Goal: Task Accomplishment & Management: Use online tool/utility

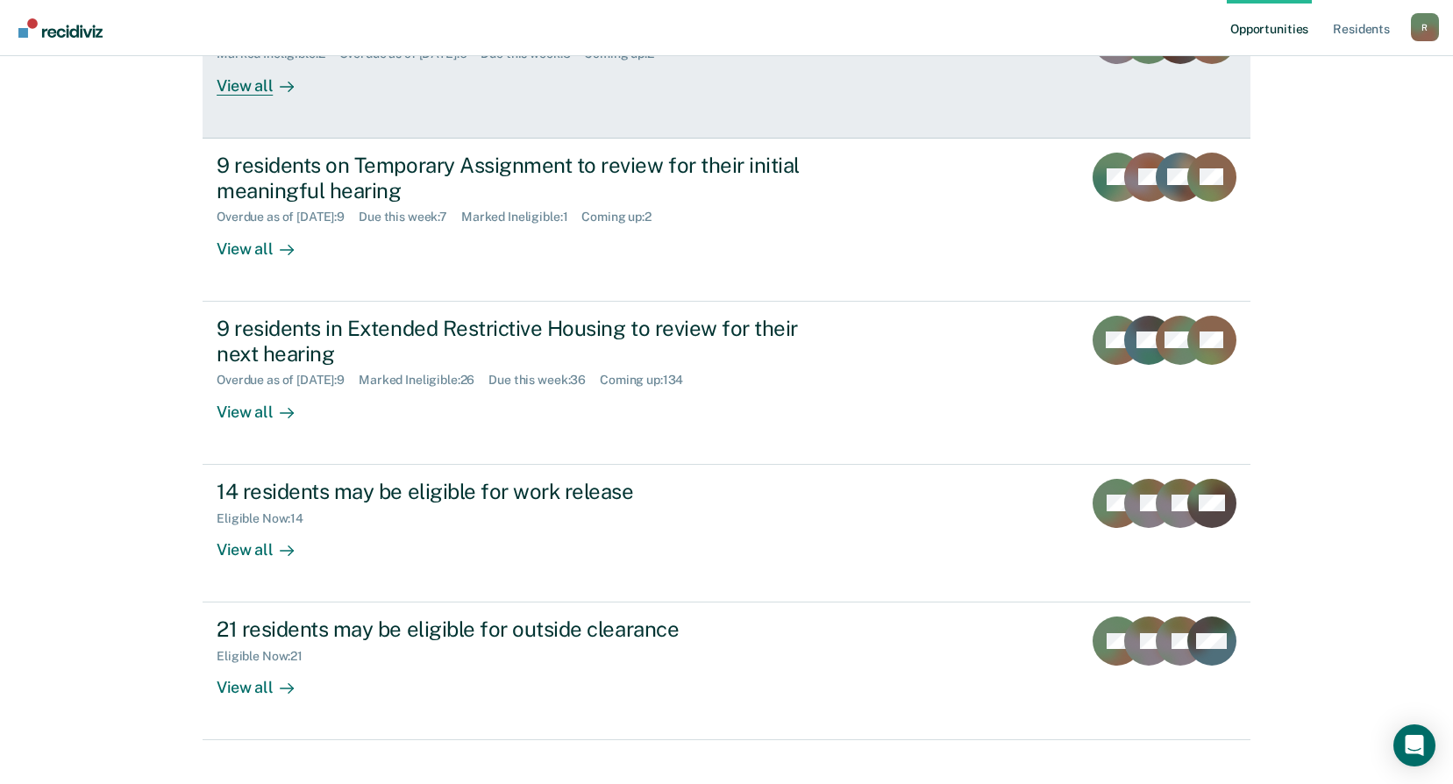
scroll to position [289, 0]
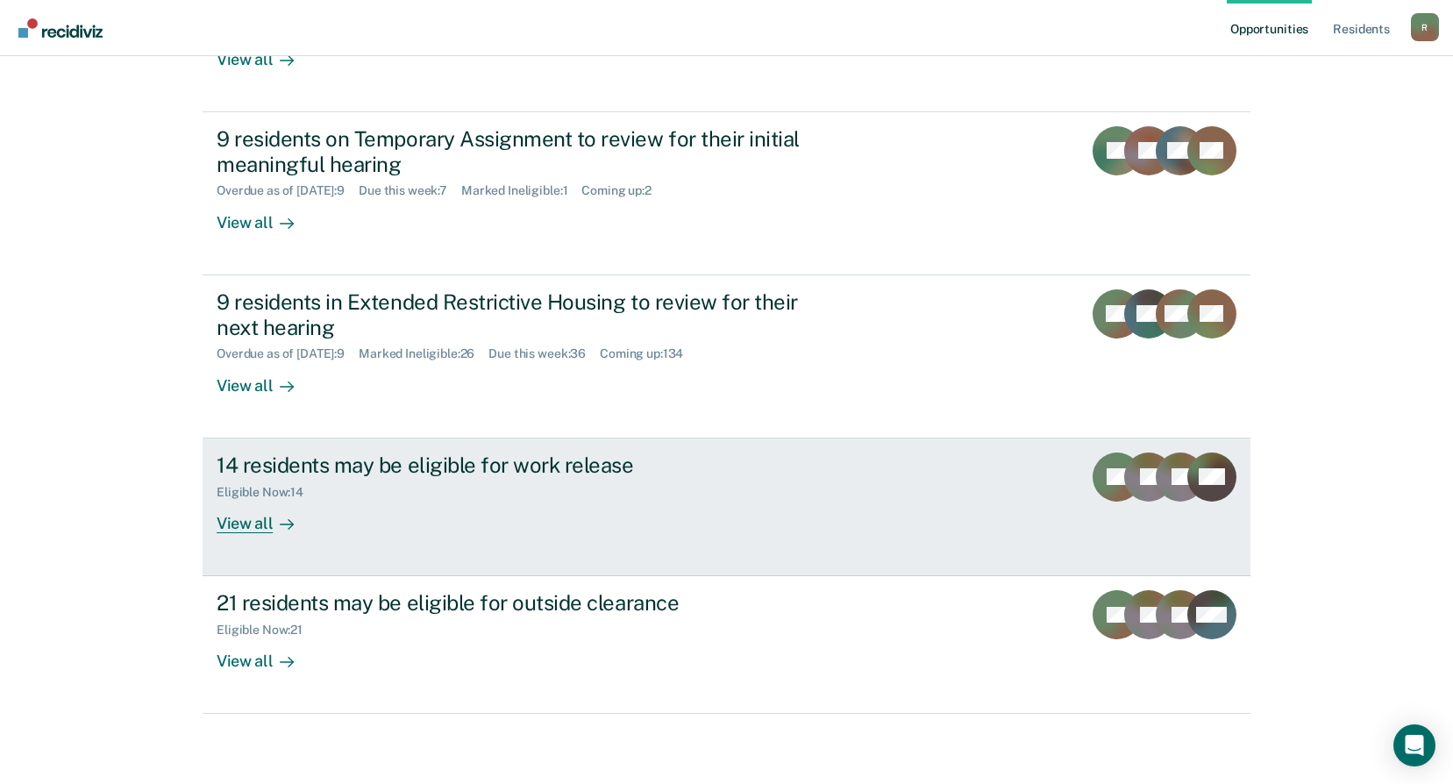
click at [255, 531] on div "View all" at bounding box center [266, 516] width 98 height 34
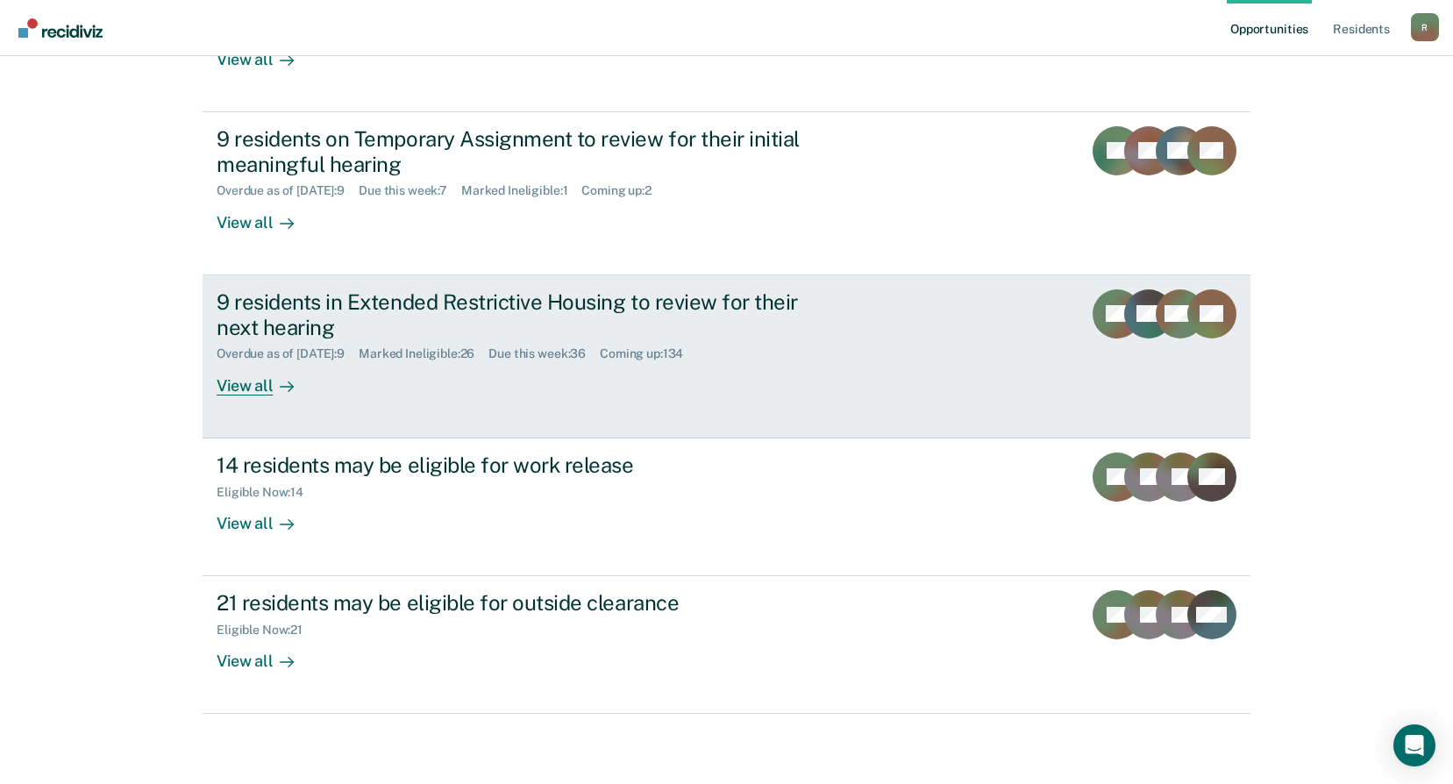
scroll to position [26, 0]
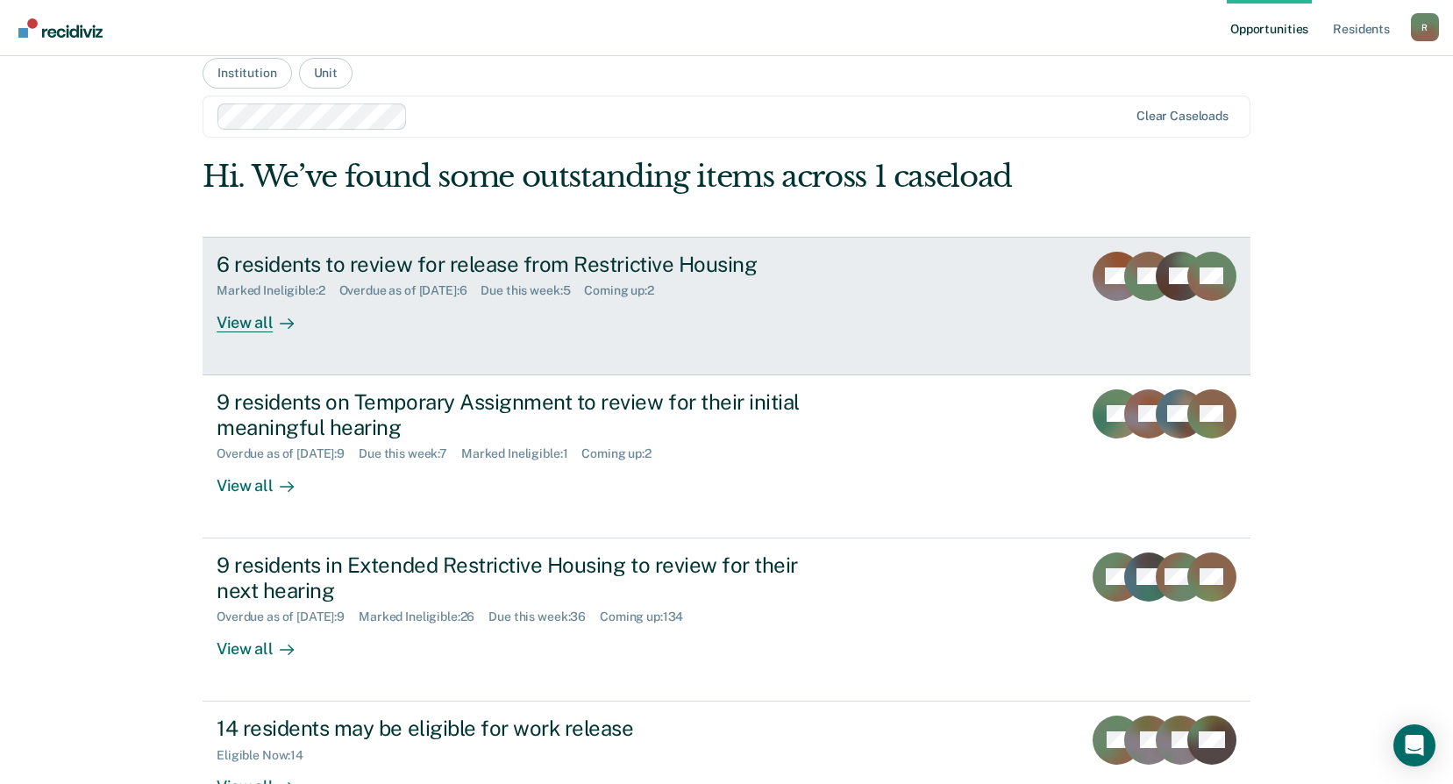
click at [253, 317] on div "View all" at bounding box center [266, 315] width 98 height 34
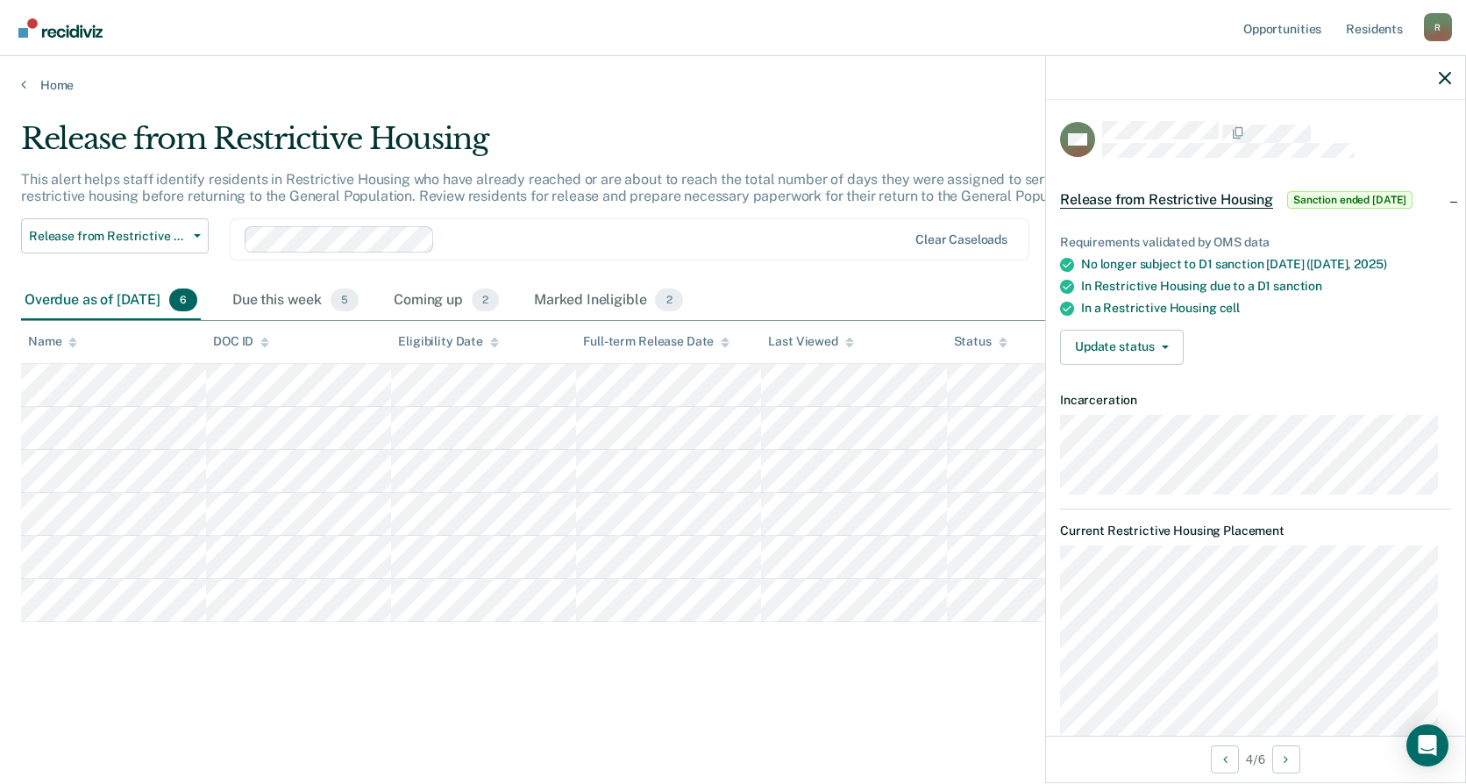
click at [402, 636] on div "Release from Restrictive Housing This alert helps staff identify residents in R…" at bounding box center [733, 386] width 1424 height 531
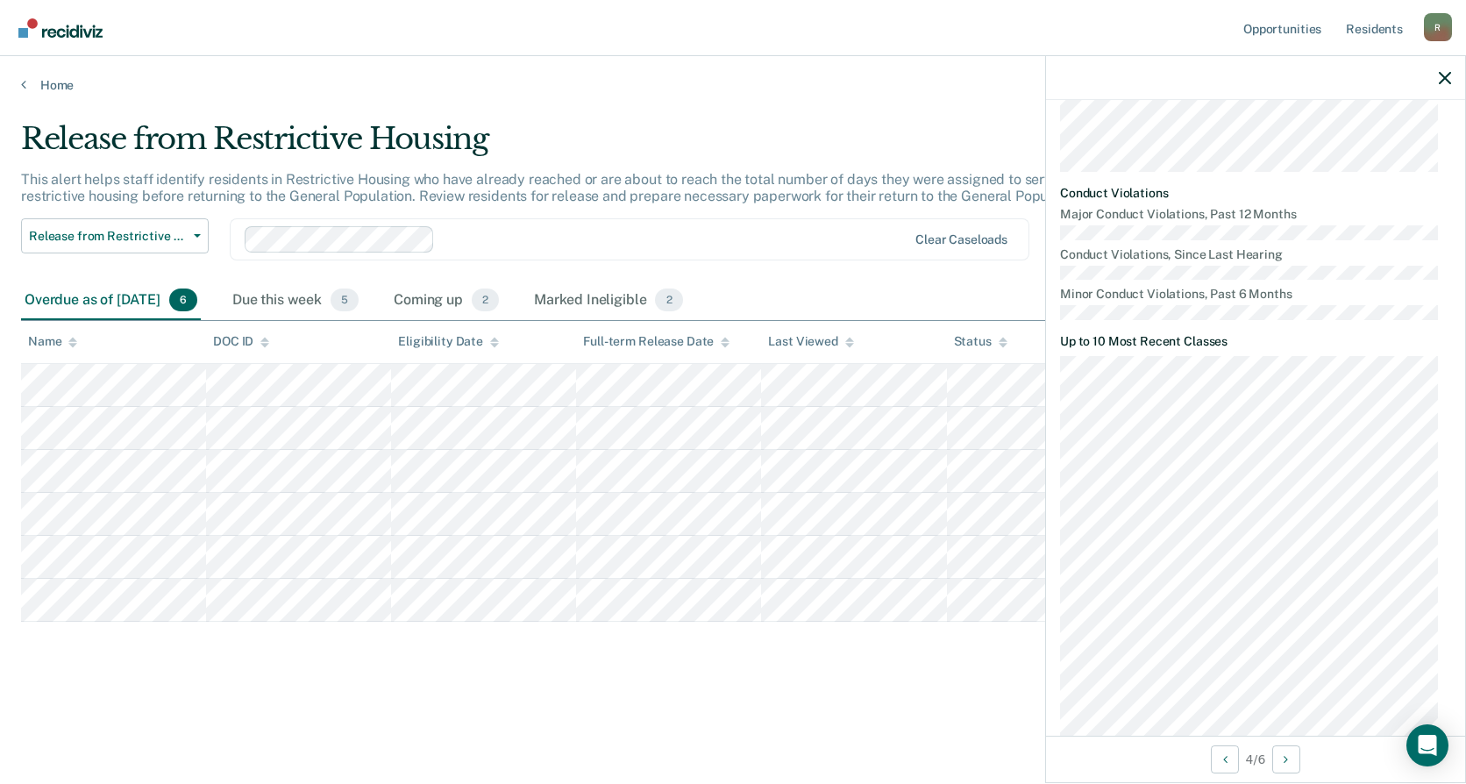
scroll to position [1209, 0]
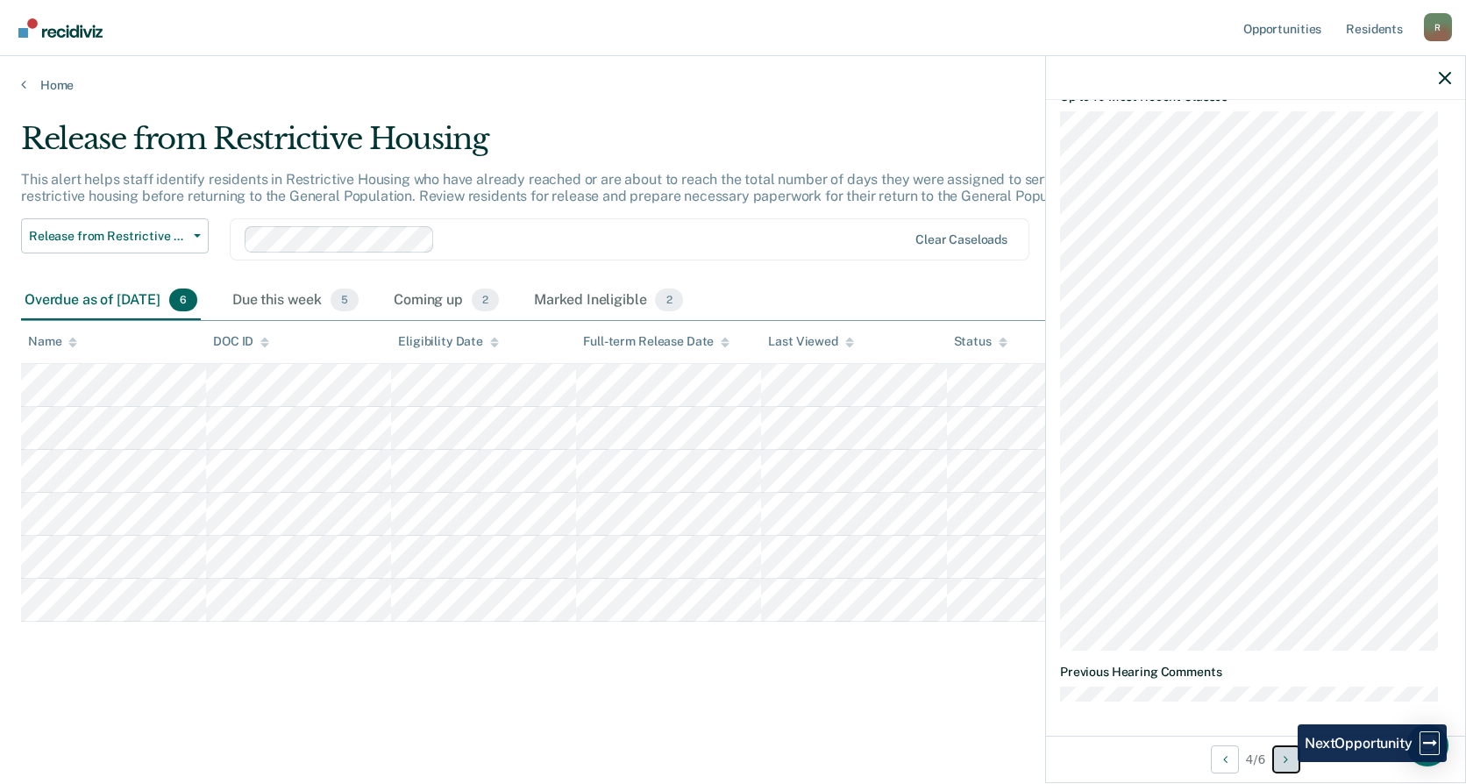
click at [1284, 764] on button "Next Opportunity" at bounding box center [1286, 759] width 28 height 28
click at [1277, 766] on button "Next Opportunity" at bounding box center [1286, 759] width 28 height 28
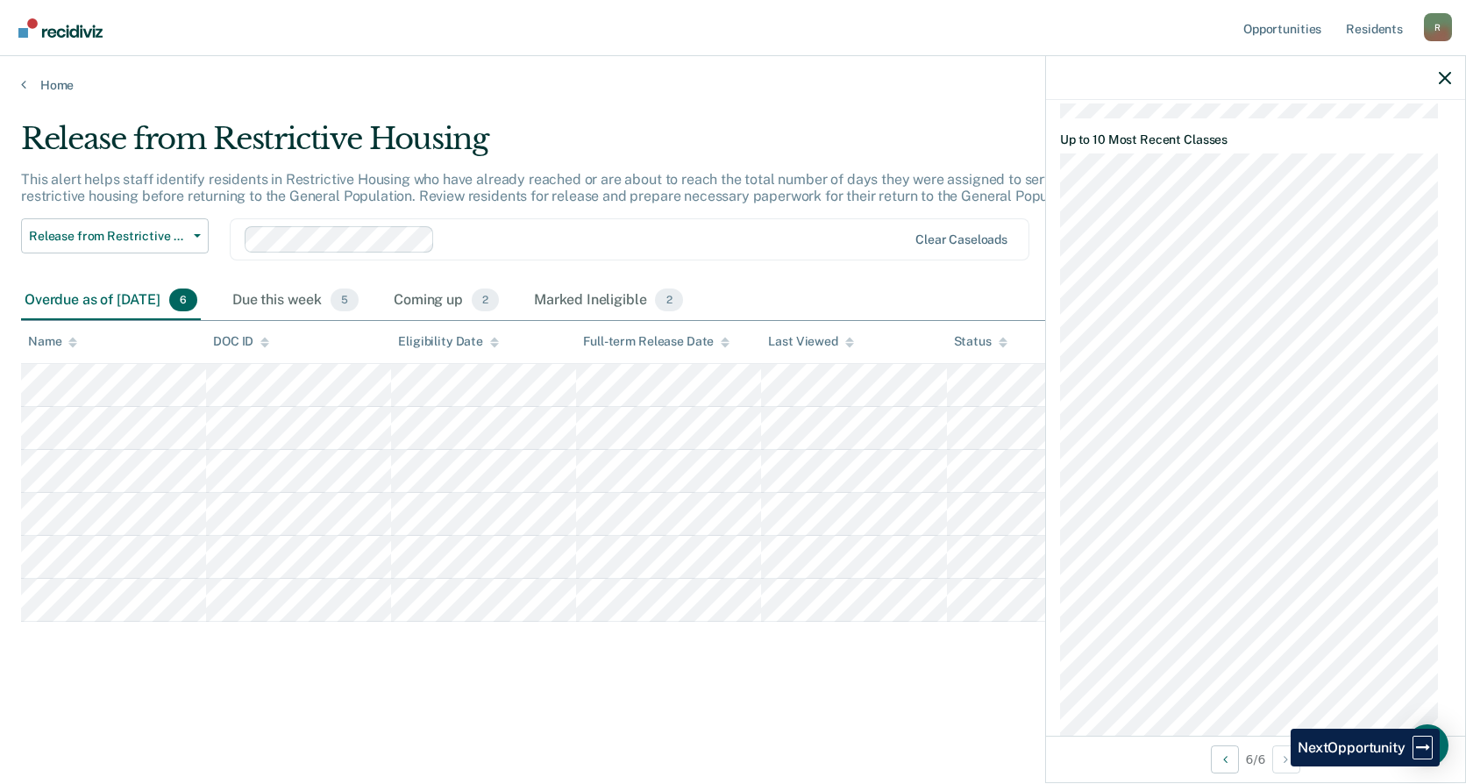
scroll to position [870, 0]
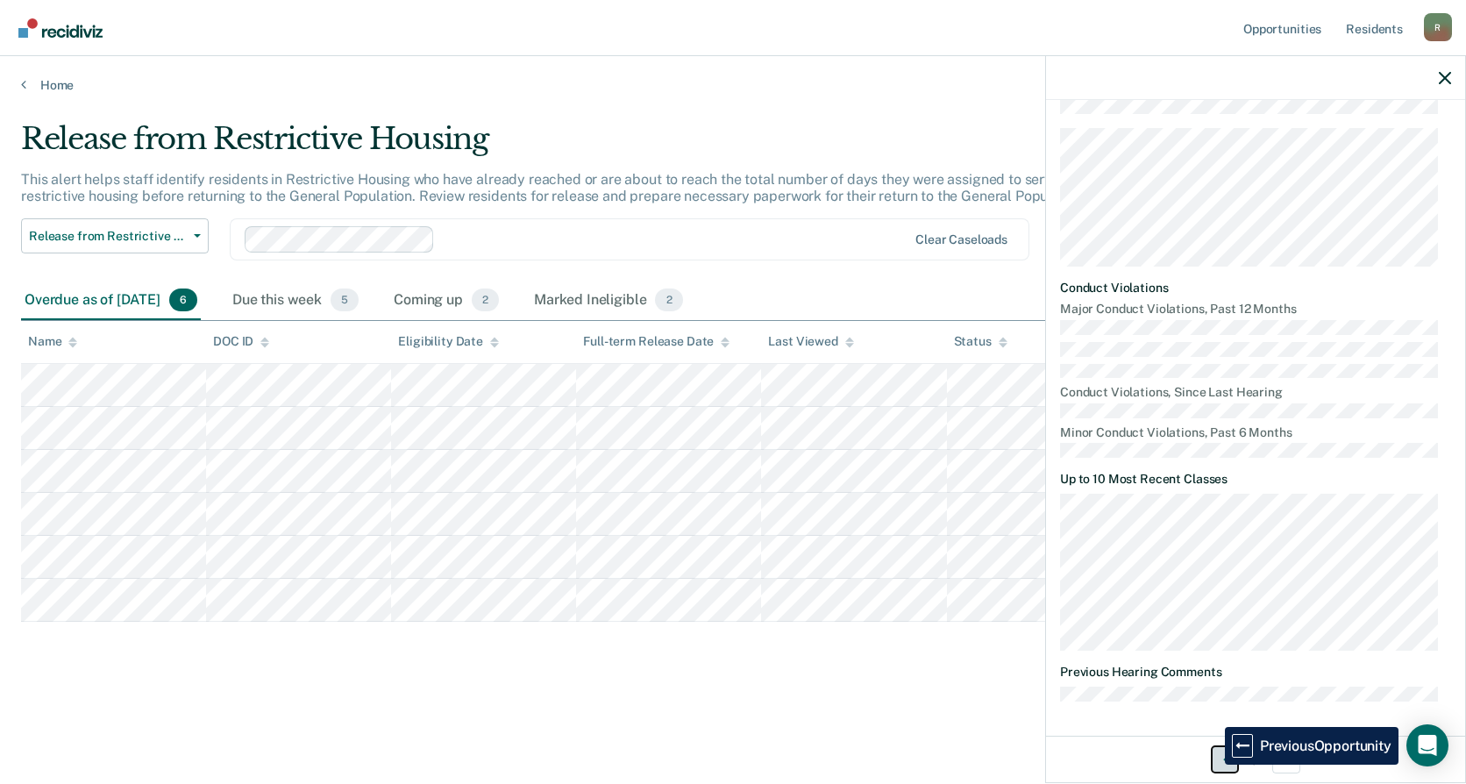
click at [1211, 764] on button "Previous Opportunity" at bounding box center [1225, 759] width 28 height 28
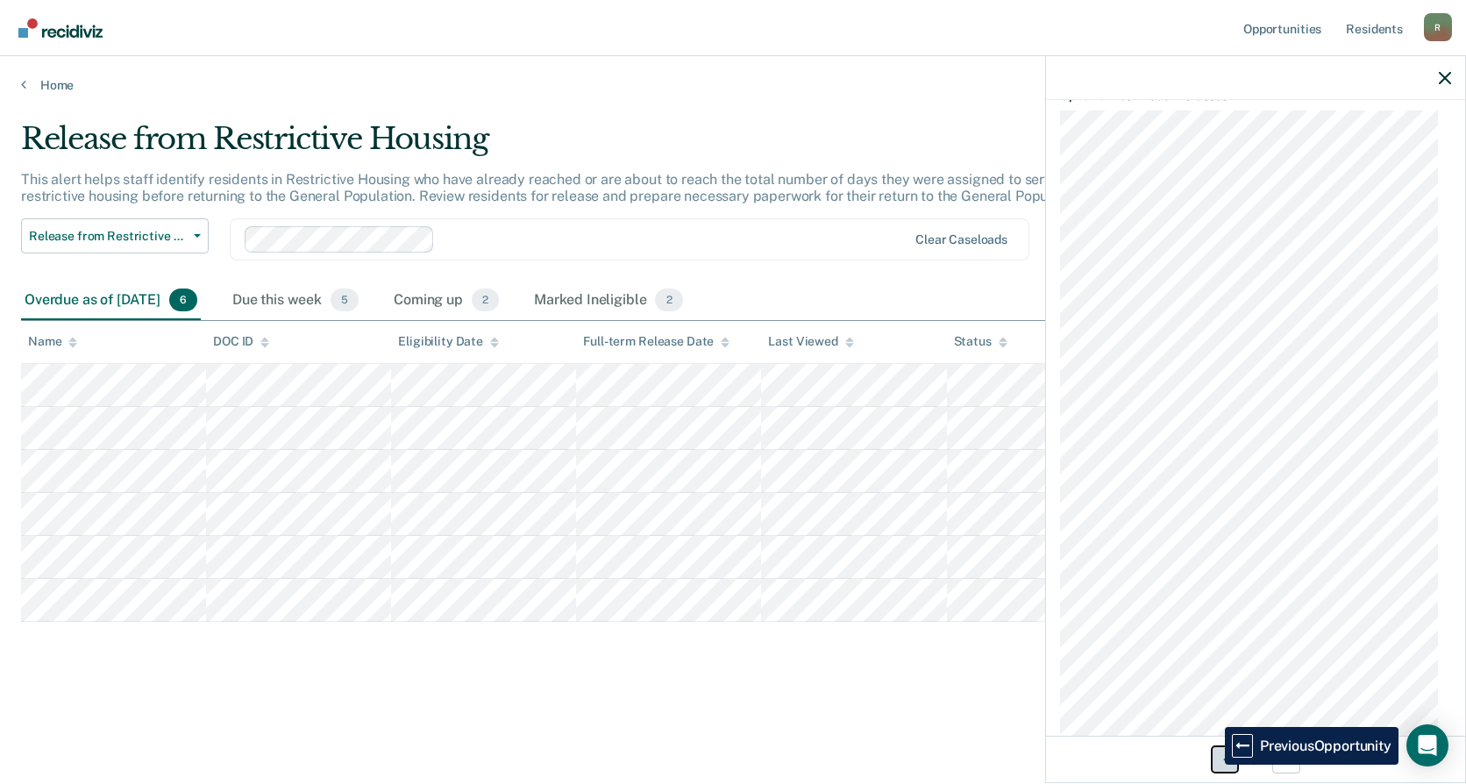
click at [1211, 764] on button "Previous Opportunity" at bounding box center [1225, 759] width 28 height 28
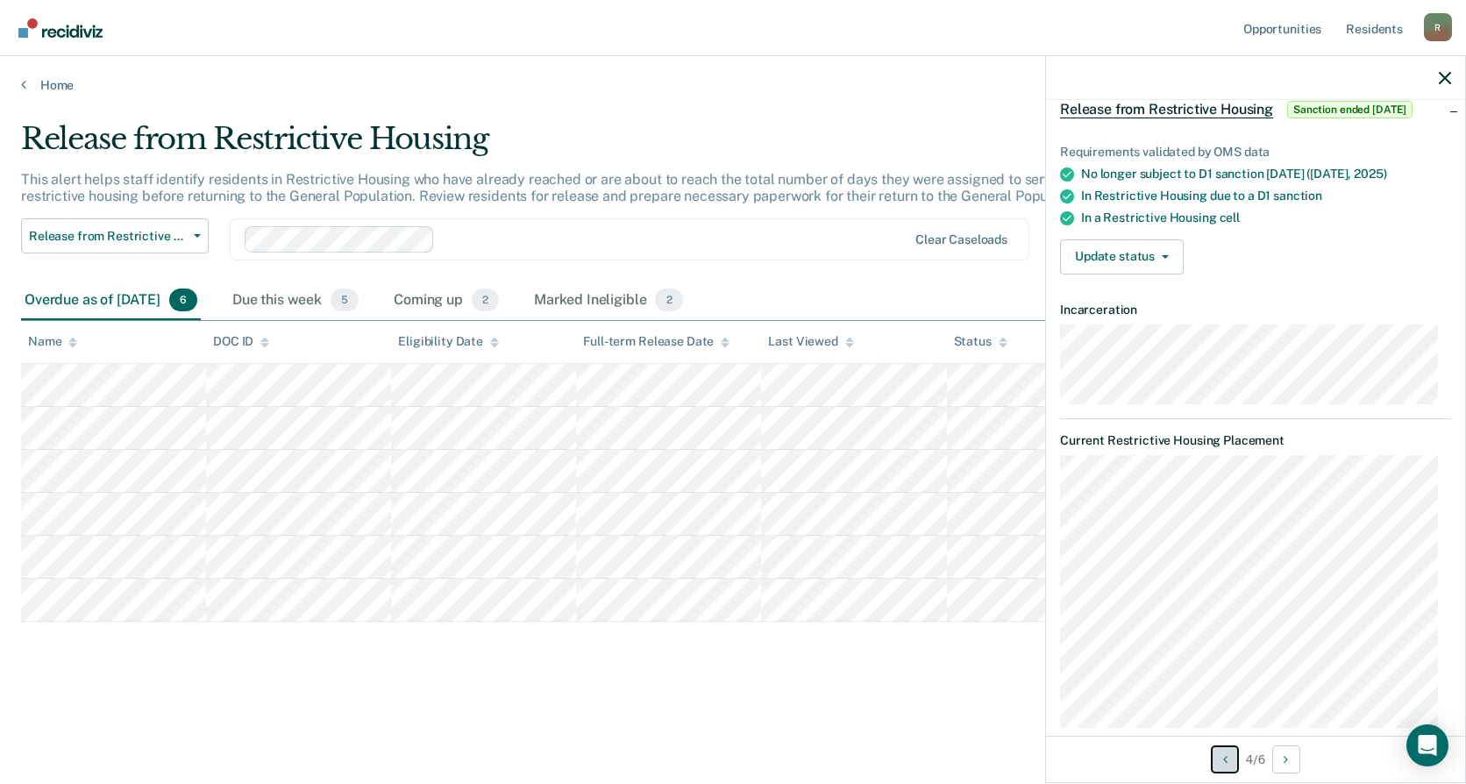
scroll to position [3, 0]
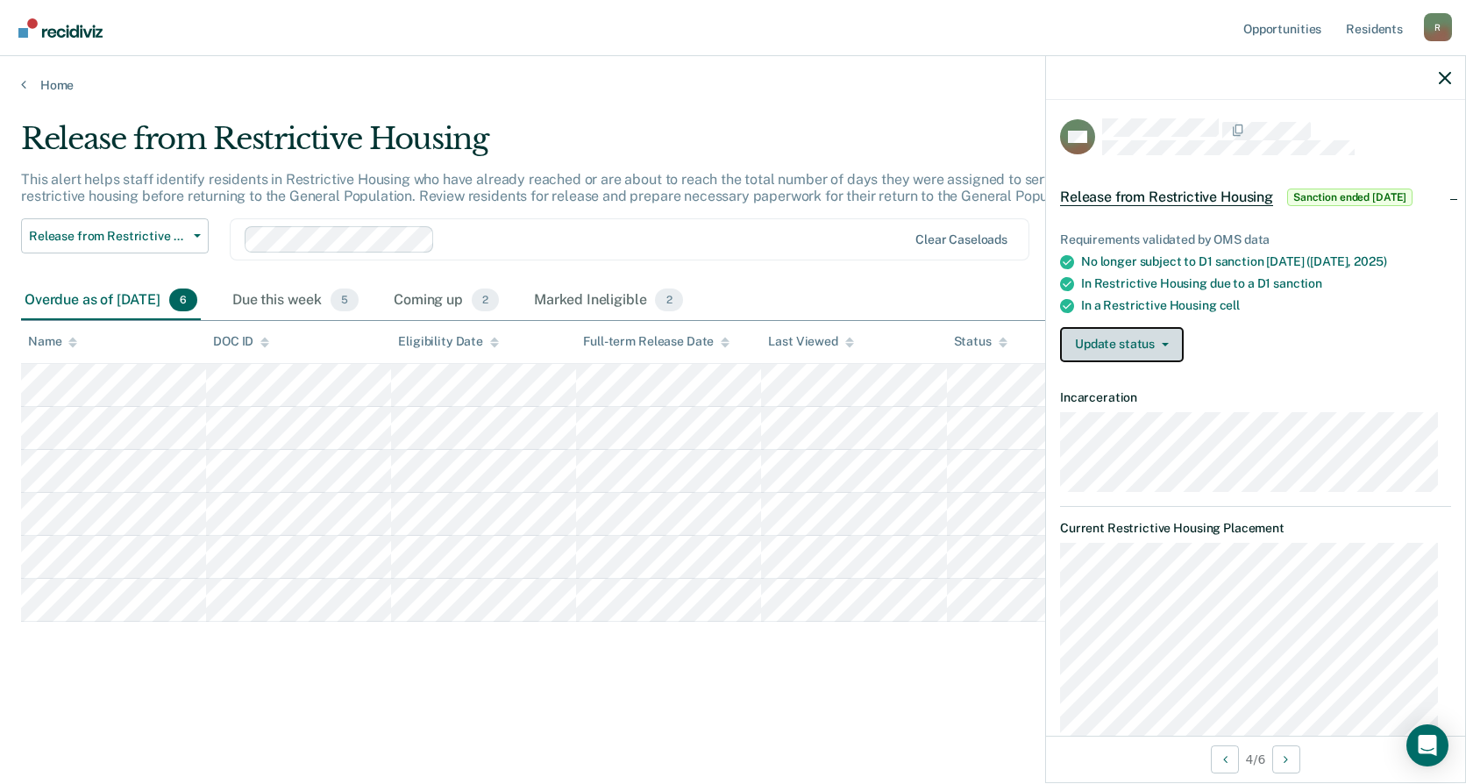
click at [1172, 349] on button "Update status" at bounding box center [1122, 344] width 124 height 35
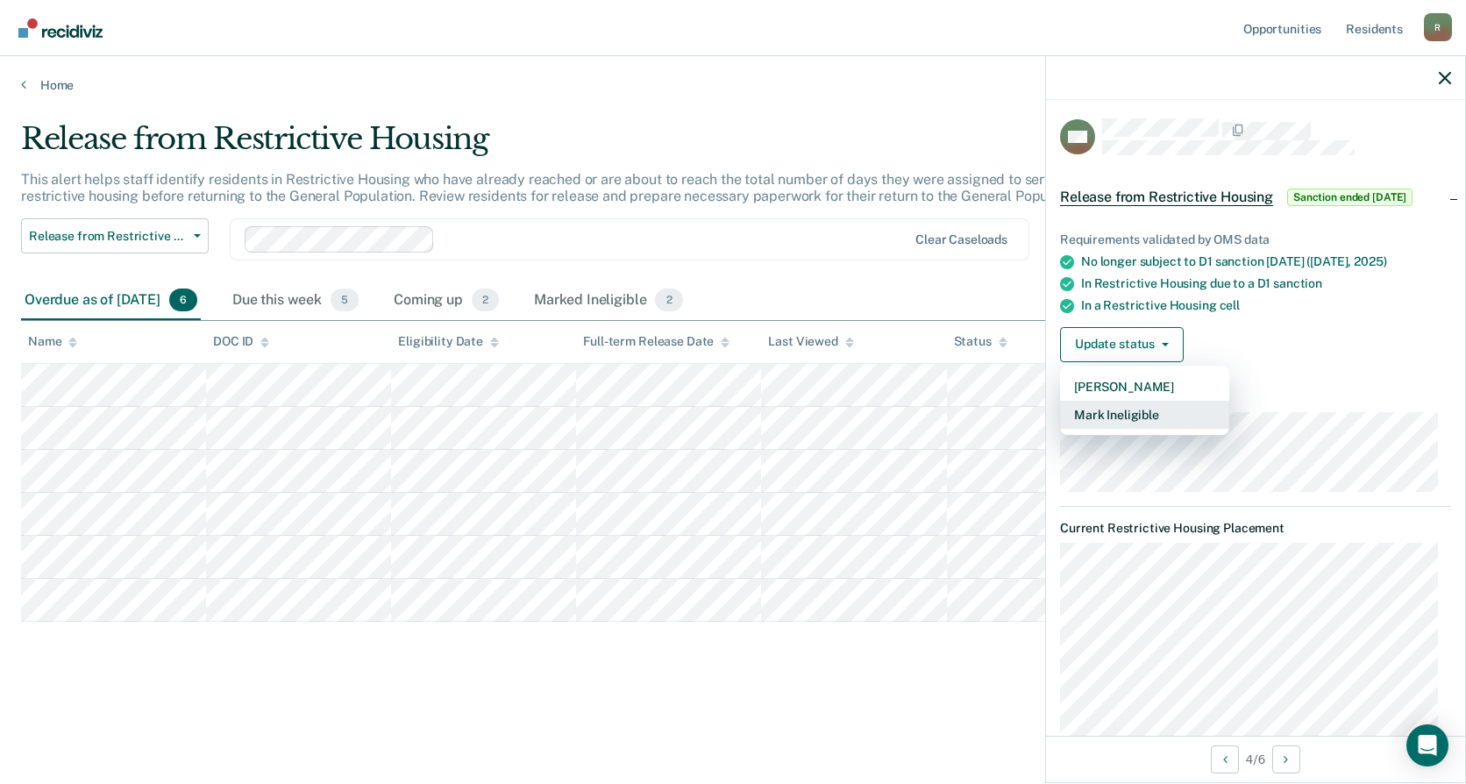
click at [1160, 408] on button "Mark Ineligible" at bounding box center [1144, 415] width 169 height 28
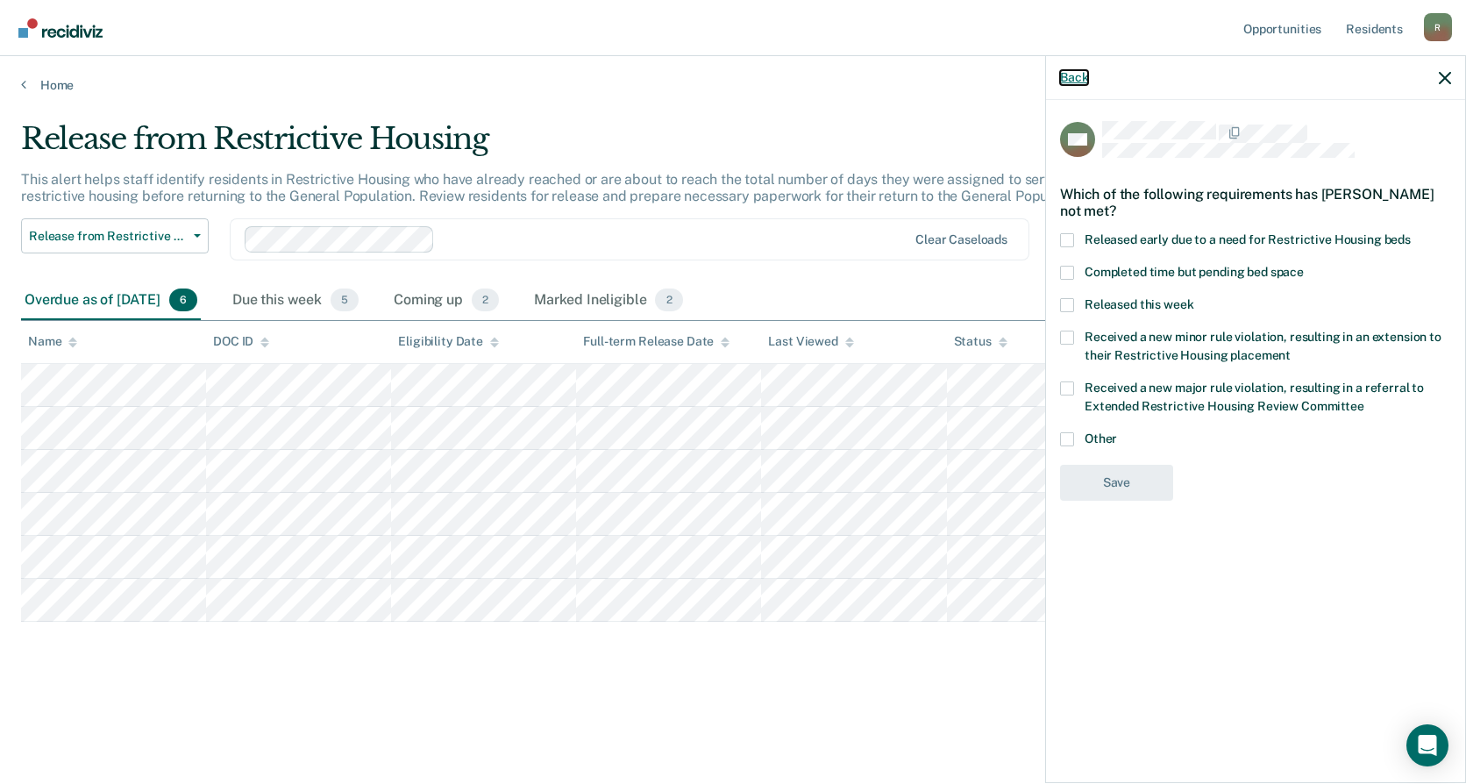
click at [1073, 75] on button "Back" at bounding box center [1074, 77] width 28 height 15
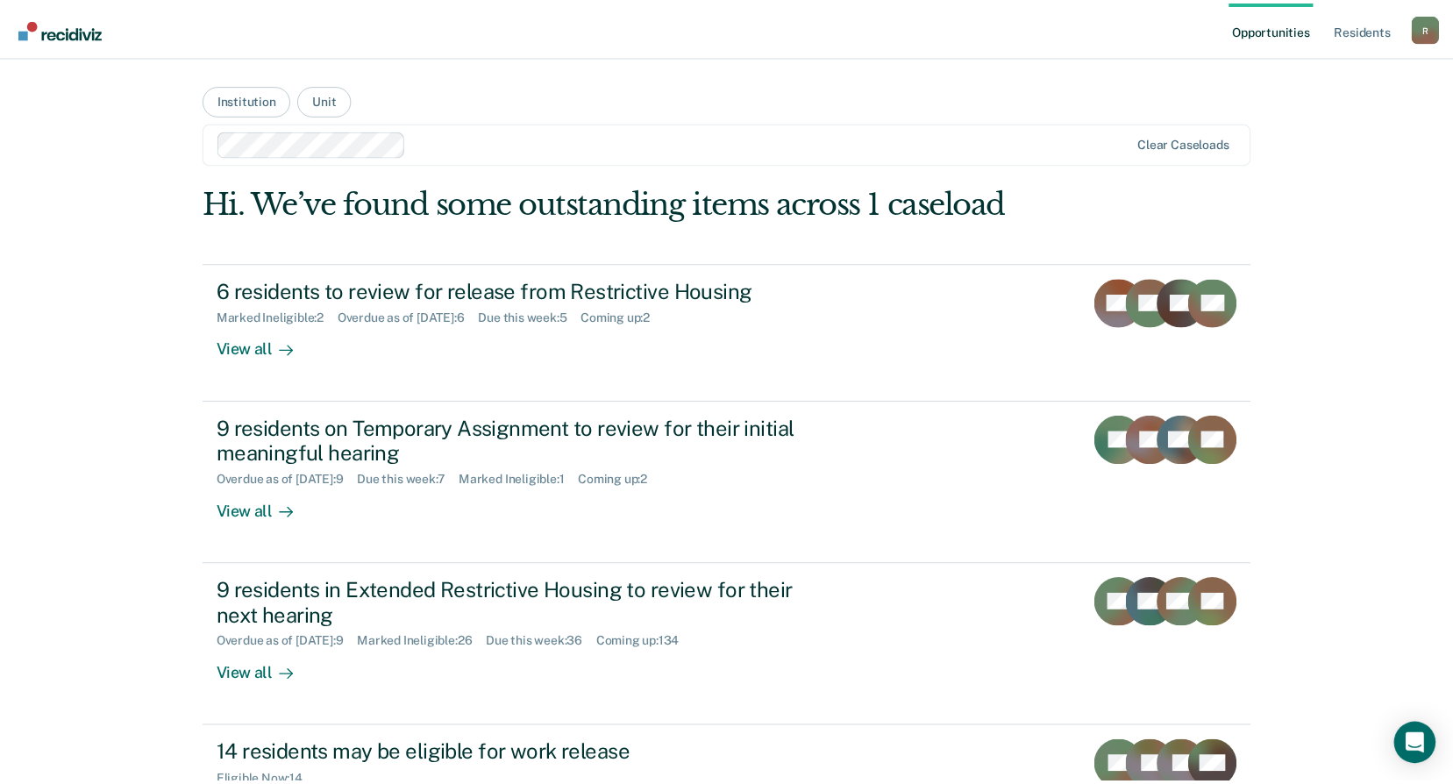
scroll to position [26, 0]
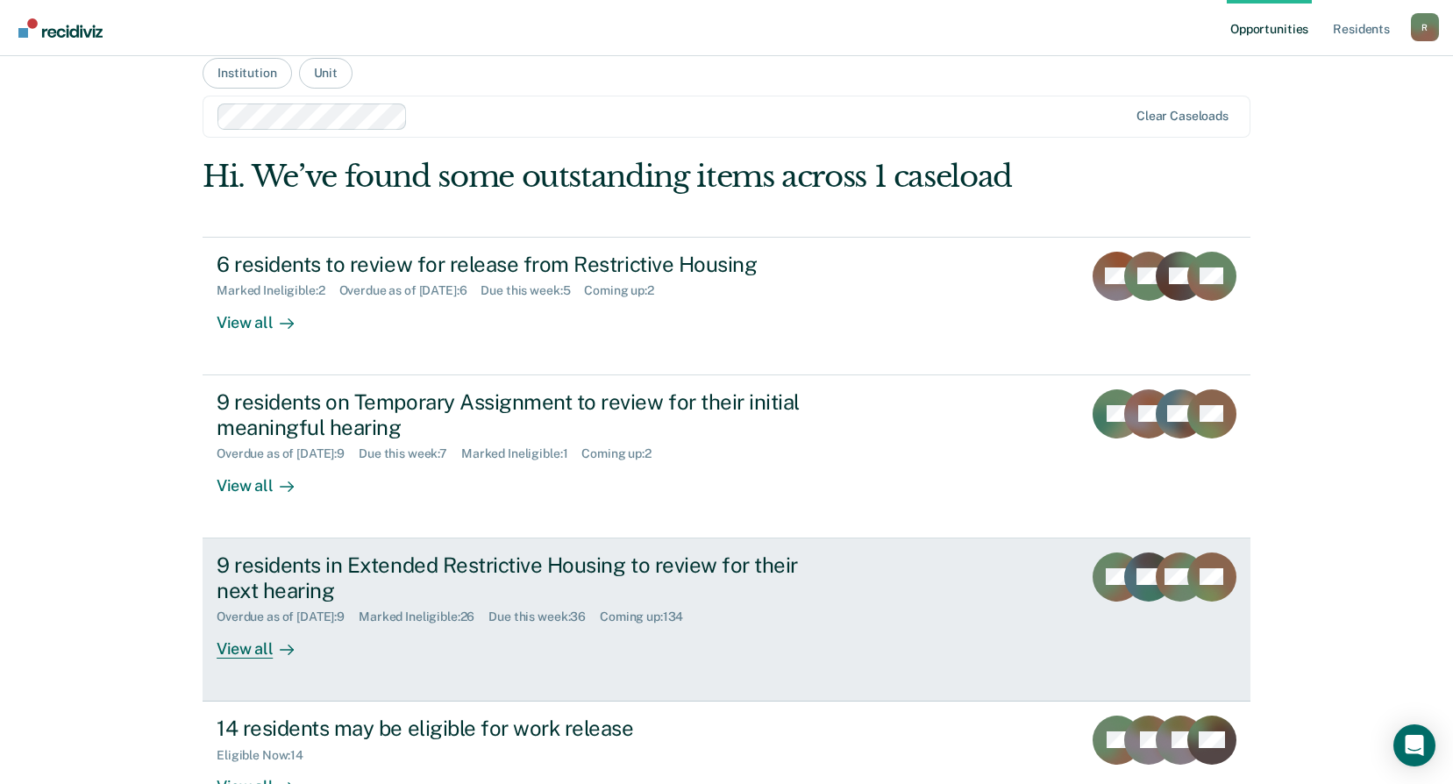
click at [602, 559] on div "9 residents in Extended Restrictive Housing to review for their next hearing" at bounding box center [524, 577] width 615 height 51
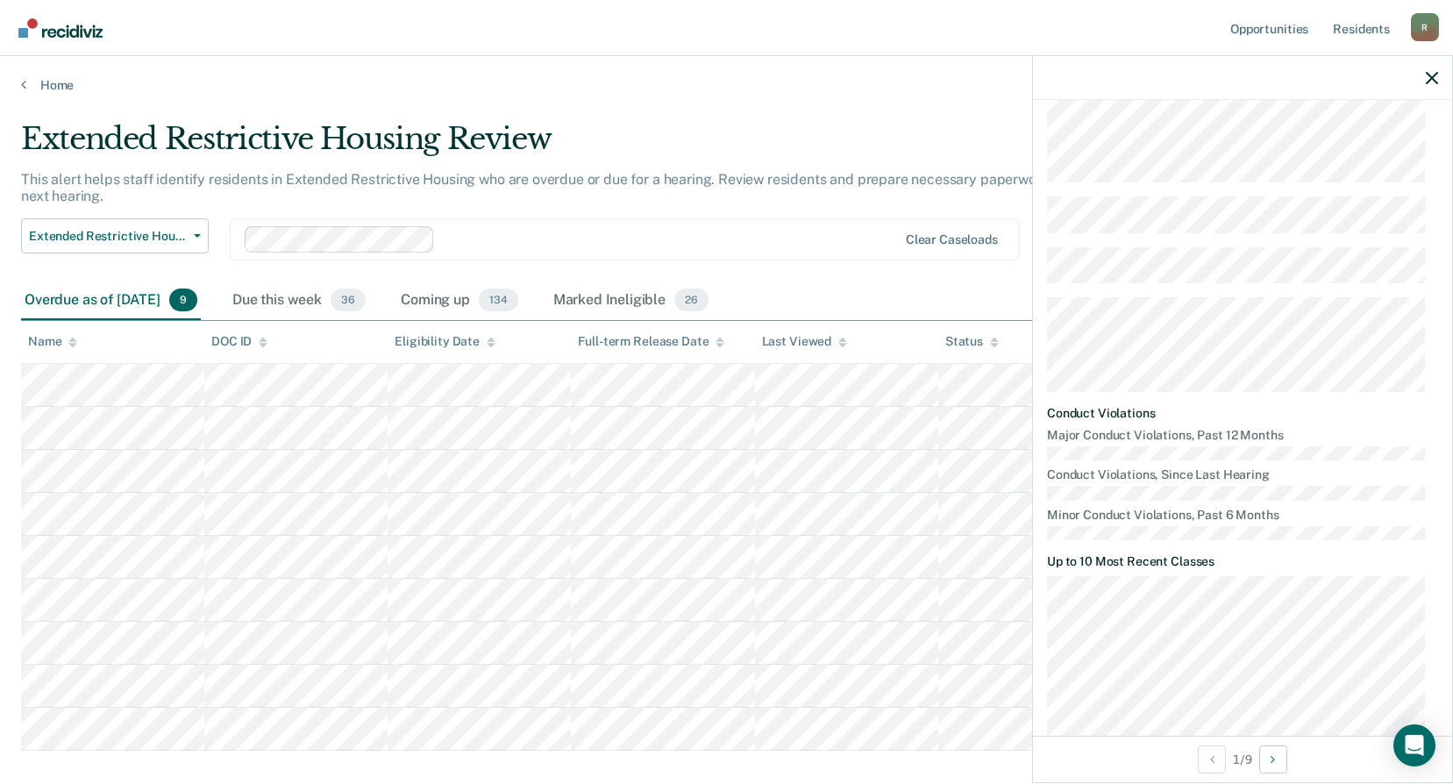
scroll to position [789, 0]
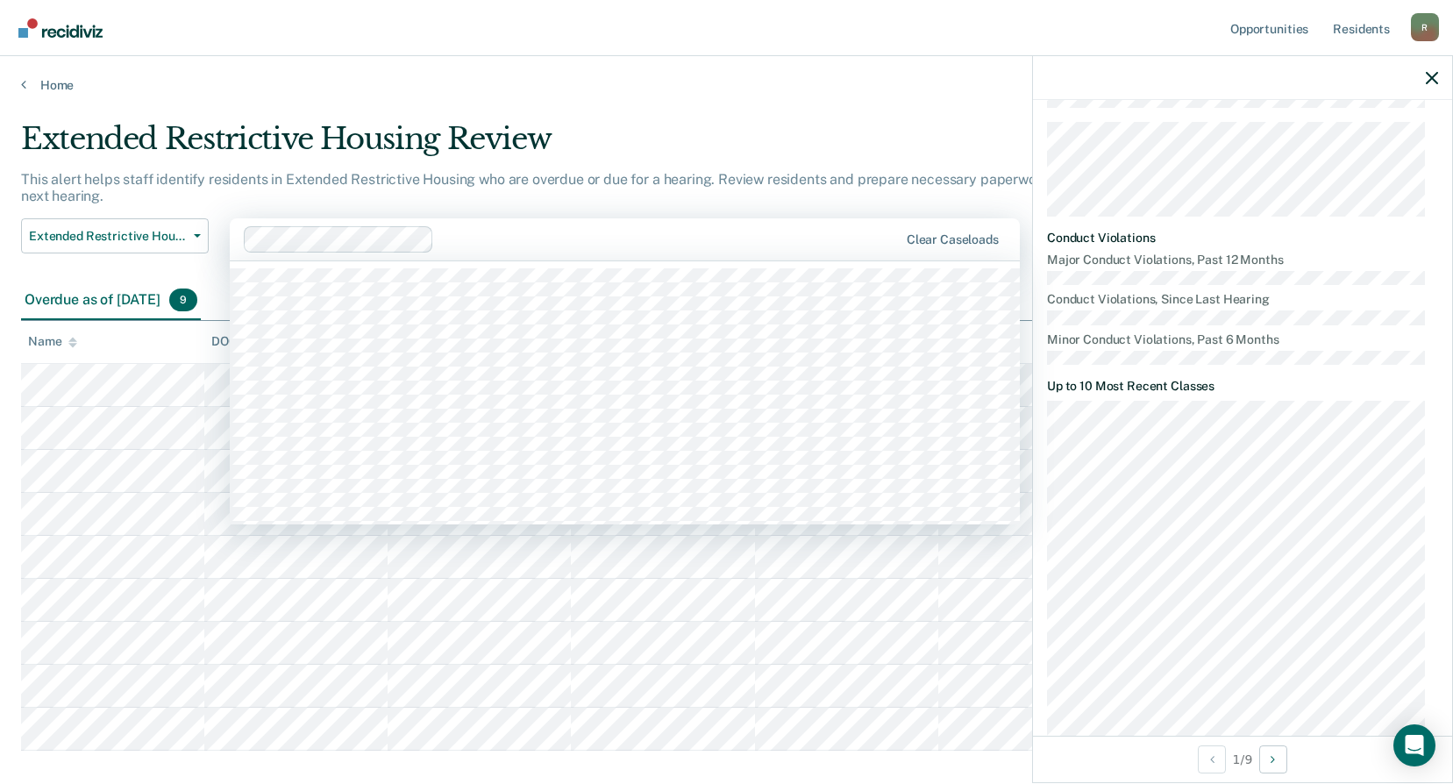
click at [472, 220] on div "Clear caseloads" at bounding box center [625, 239] width 790 height 42
click at [960, 181] on p "This alert helps staff identify residents in Extended Restrictive Housing who a…" at bounding box center [562, 187] width 1082 height 33
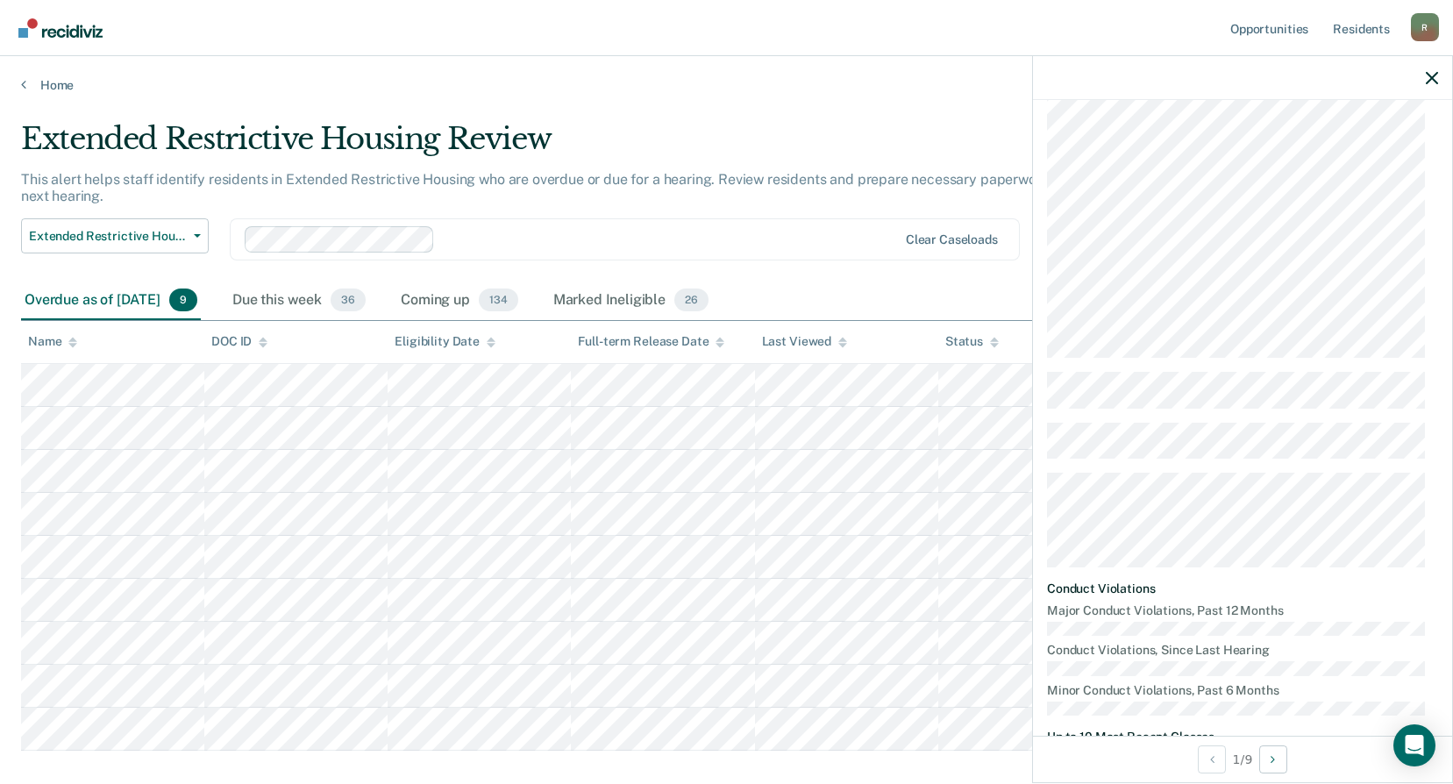
scroll to position [0, 0]
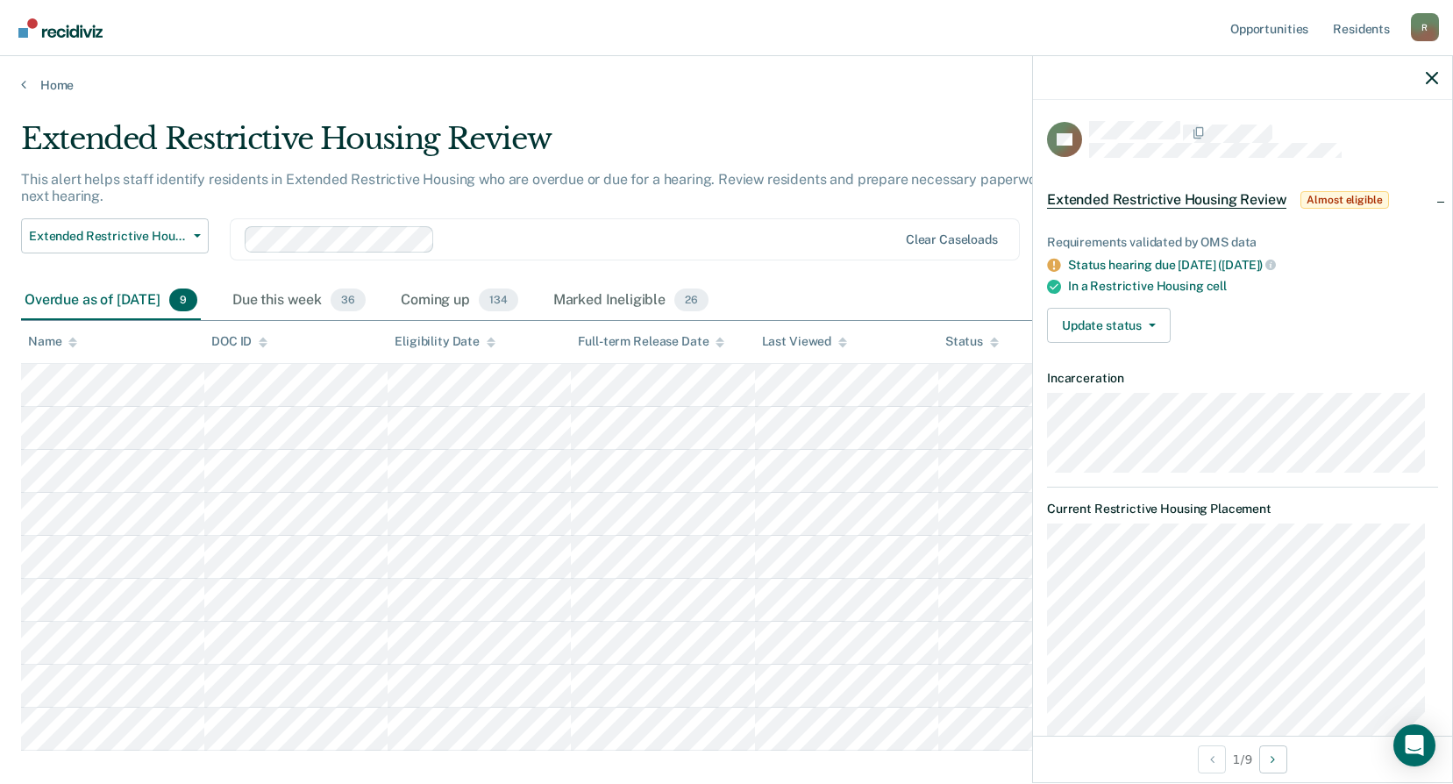
click at [1339, 198] on span "Almost eligible" at bounding box center [1344, 200] width 88 height 18
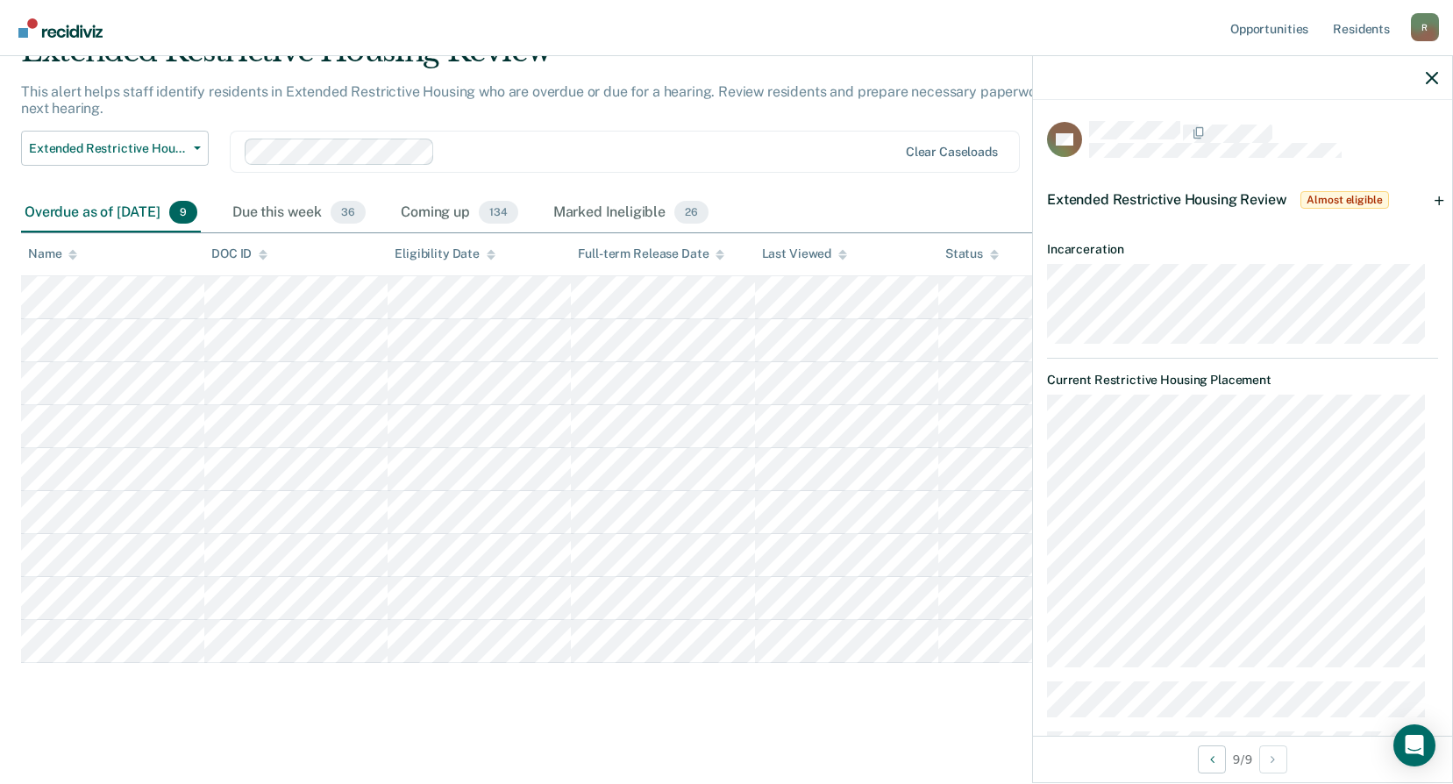
scroll to position [93, 0]
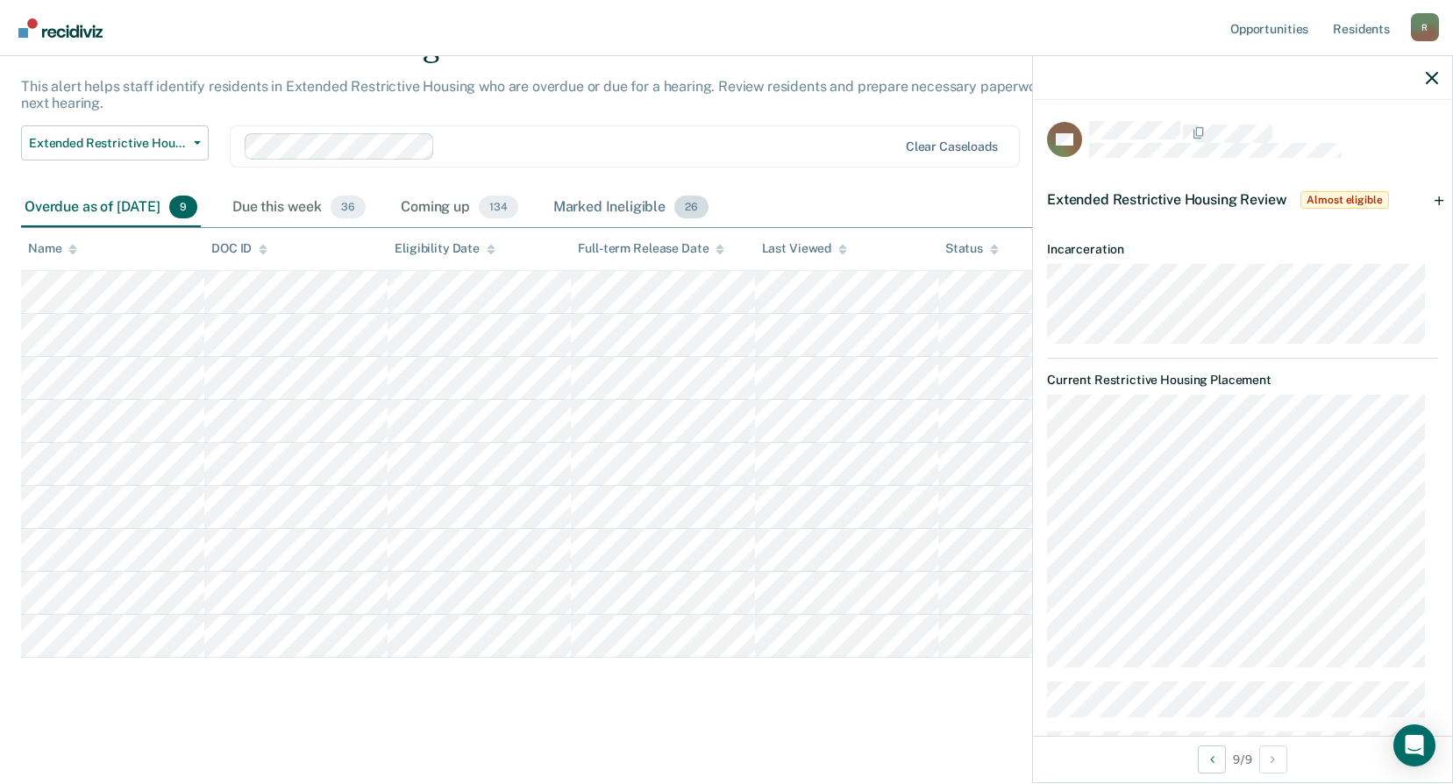
click at [636, 201] on div "Marked Ineligible 26" at bounding box center [631, 207] width 162 height 39
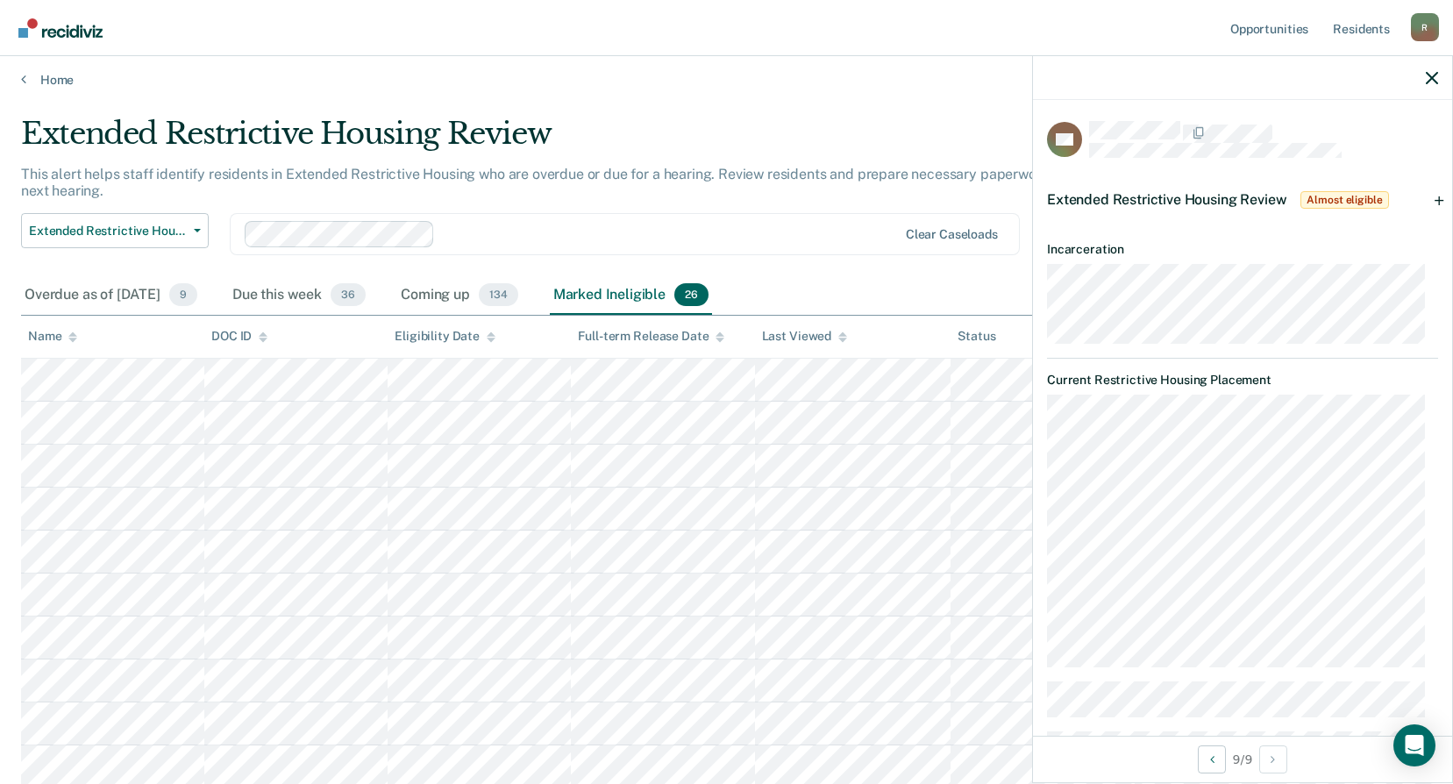
scroll to position [0, 0]
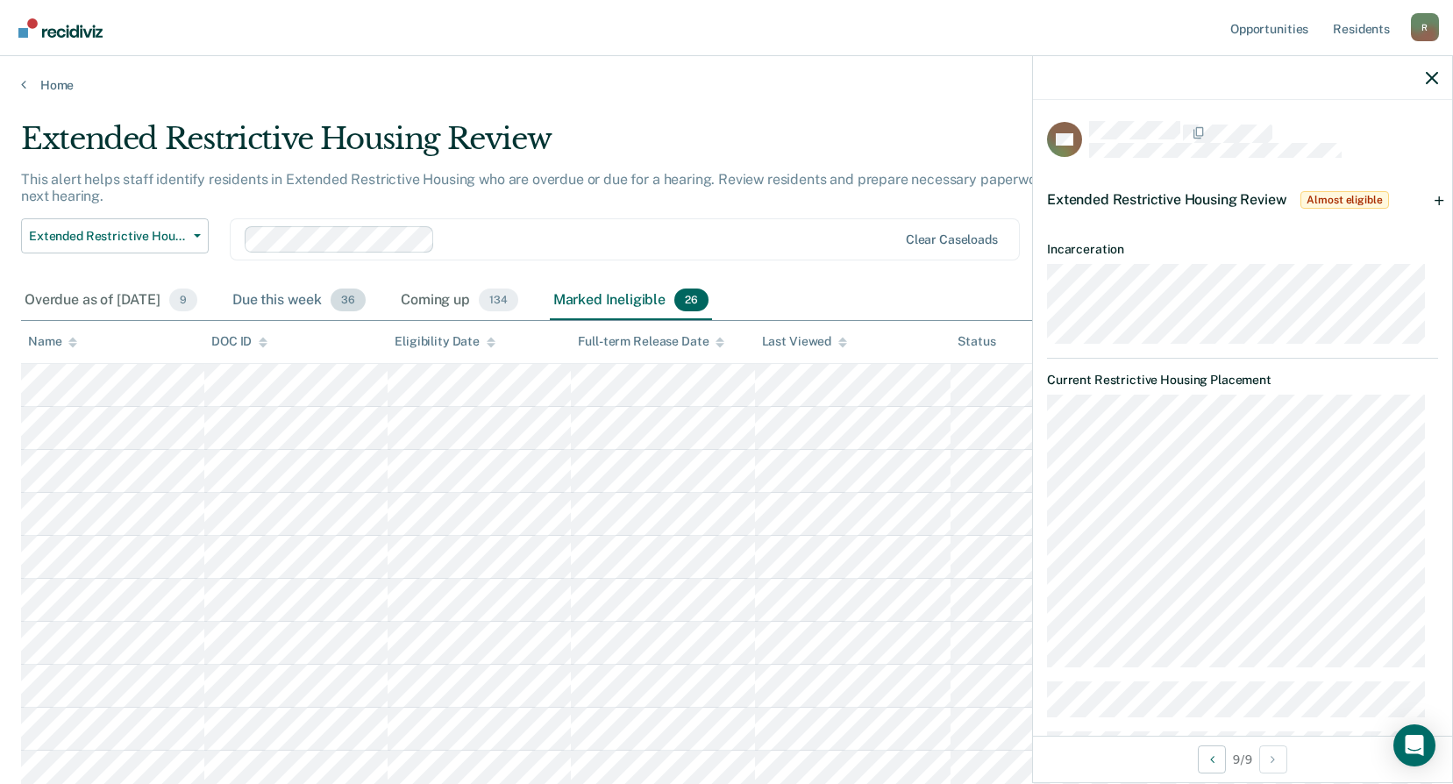
click at [366, 303] on span "36" at bounding box center [347, 299] width 35 height 23
click at [345, 292] on div "Due this week 36" at bounding box center [299, 300] width 140 height 39
click at [156, 305] on div "Overdue as of [DATE] 9" at bounding box center [111, 300] width 180 height 39
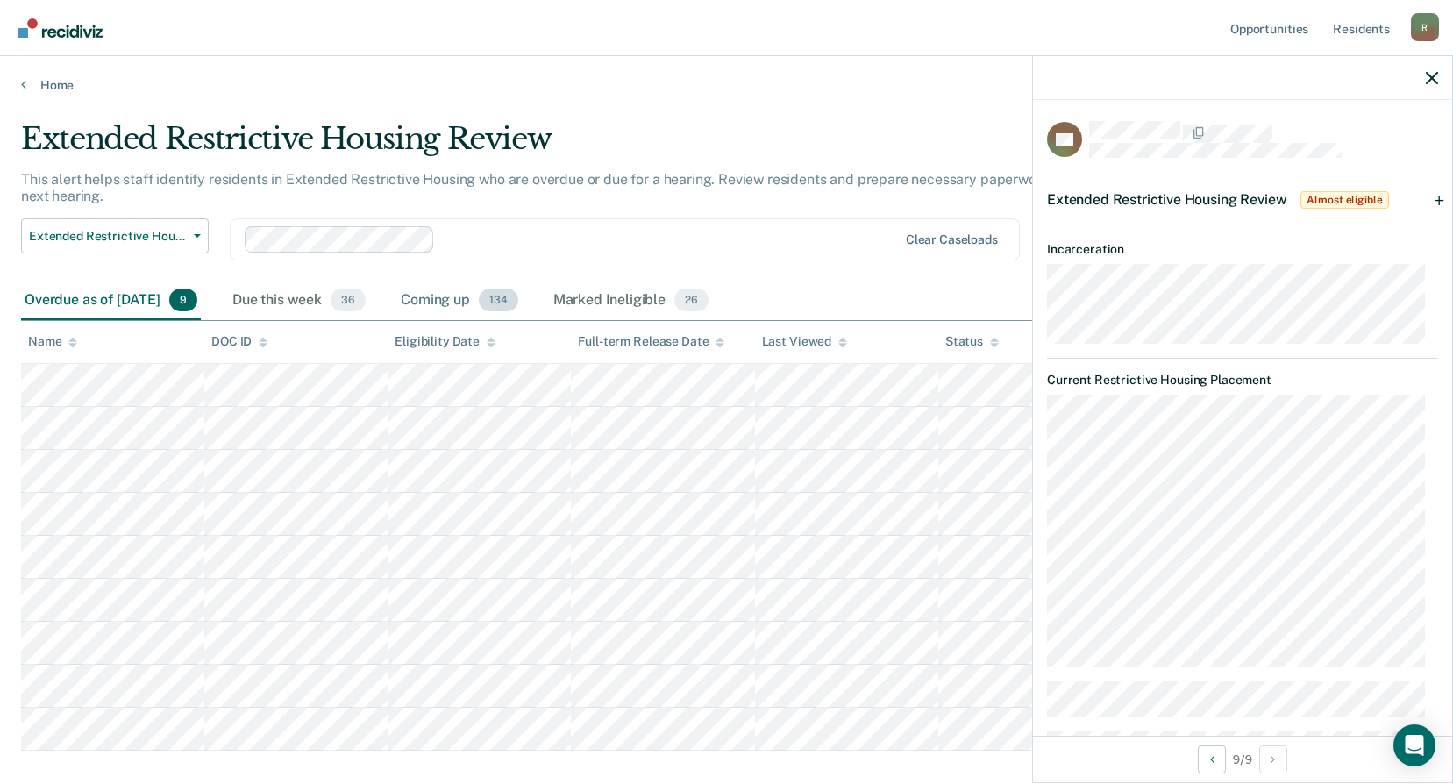
click at [485, 300] on div "Coming up 134" at bounding box center [459, 300] width 124 height 39
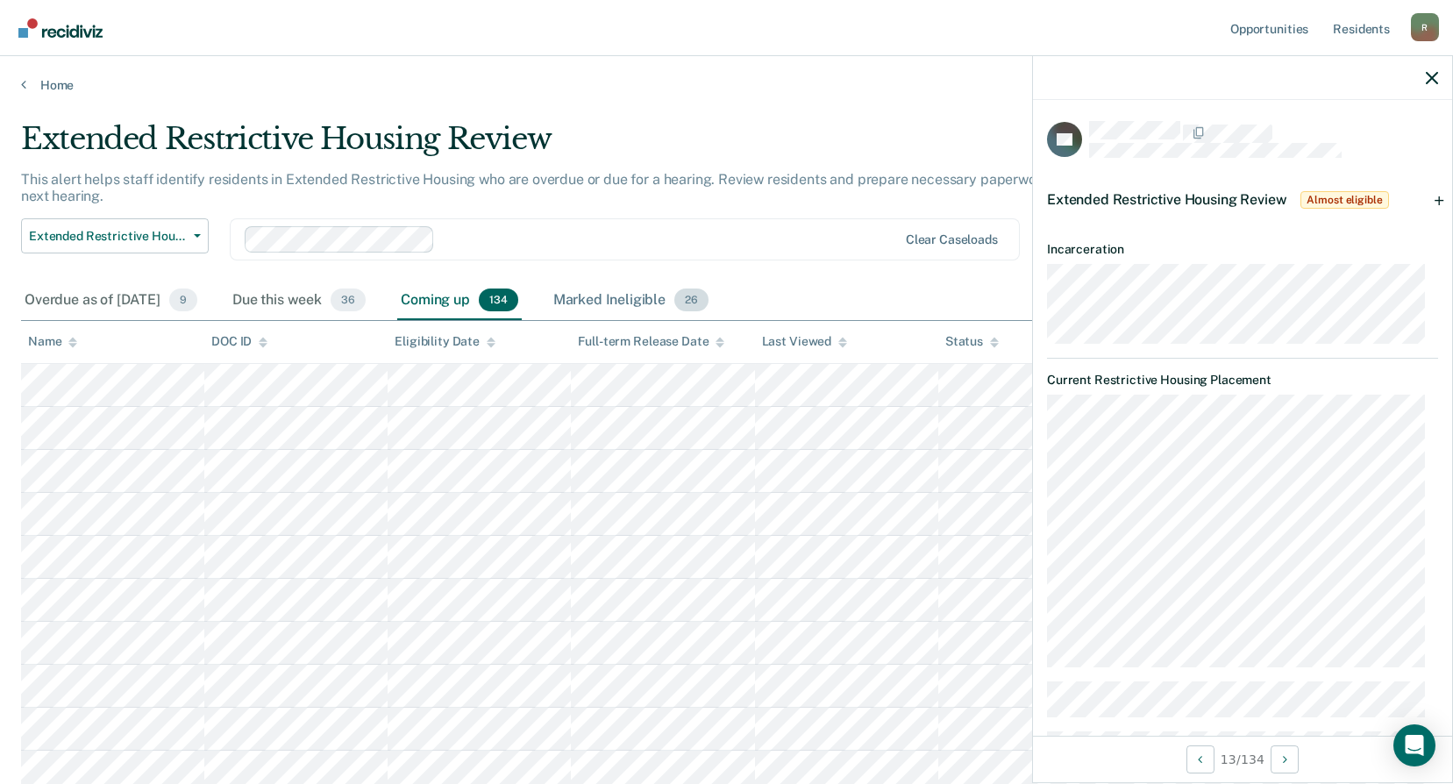
click at [627, 302] on div "Marked Ineligible 26" at bounding box center [631, 300] width 162 height 39
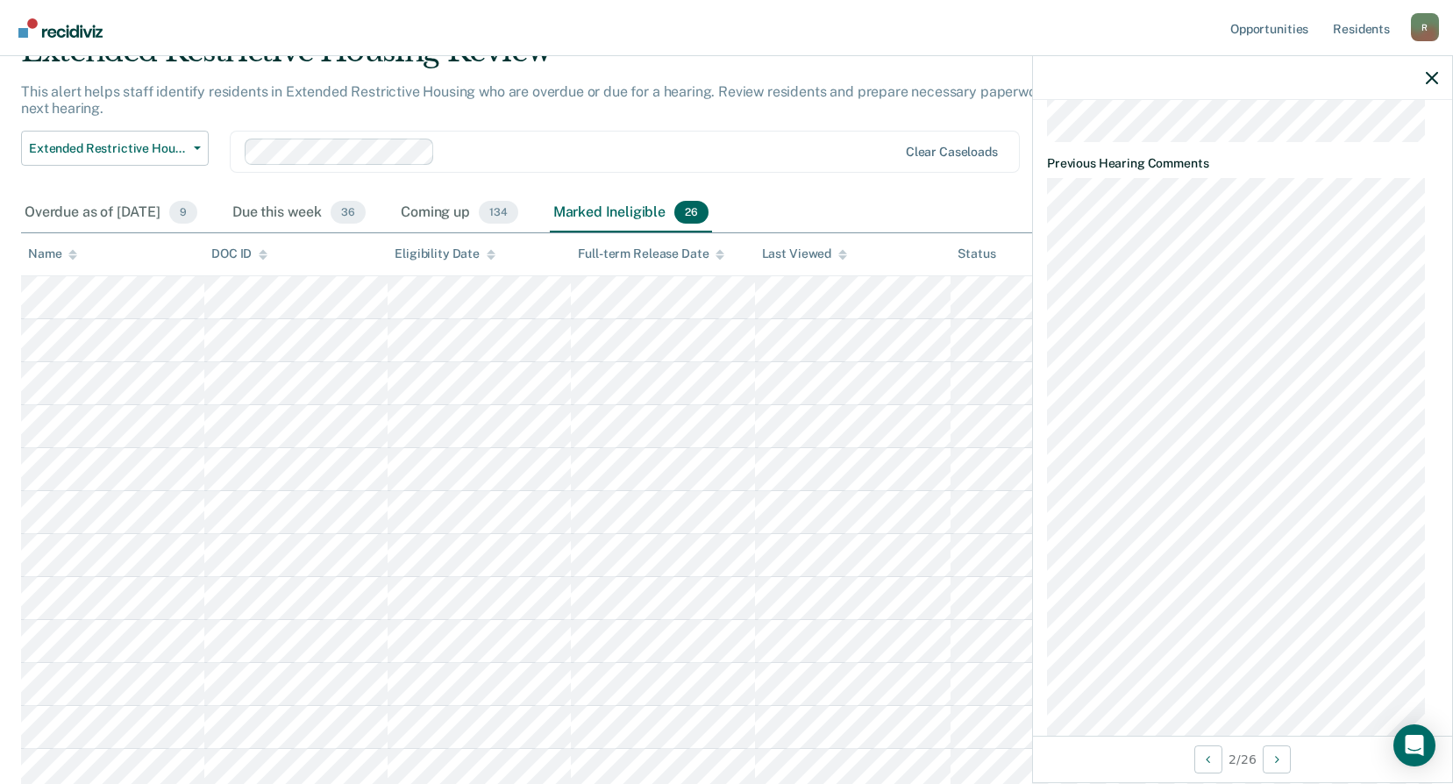
scroll to position [1620, 0]
